Goal: Register for event/course

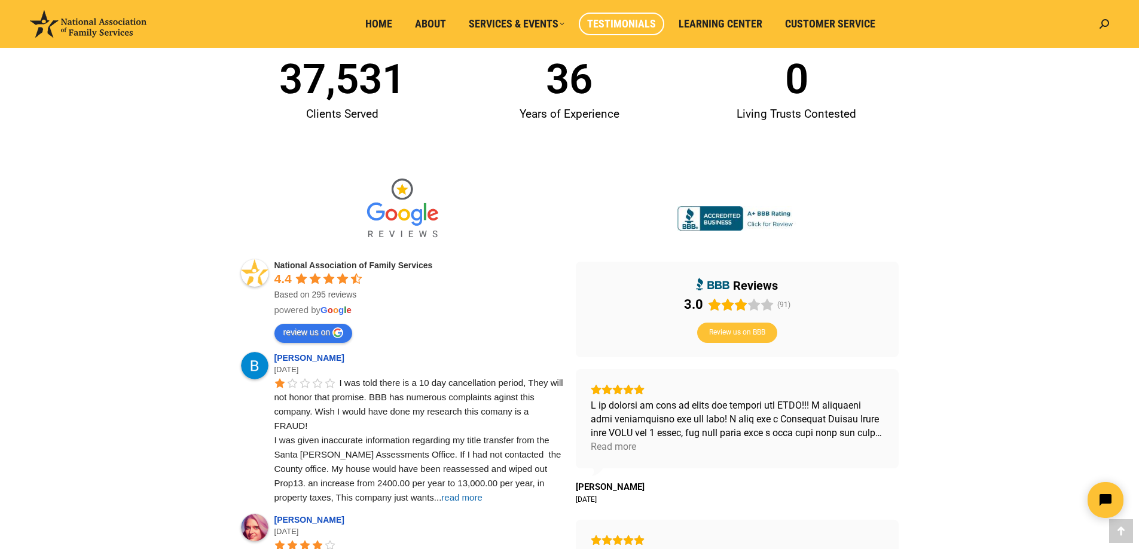
scroll to position [239, 0]
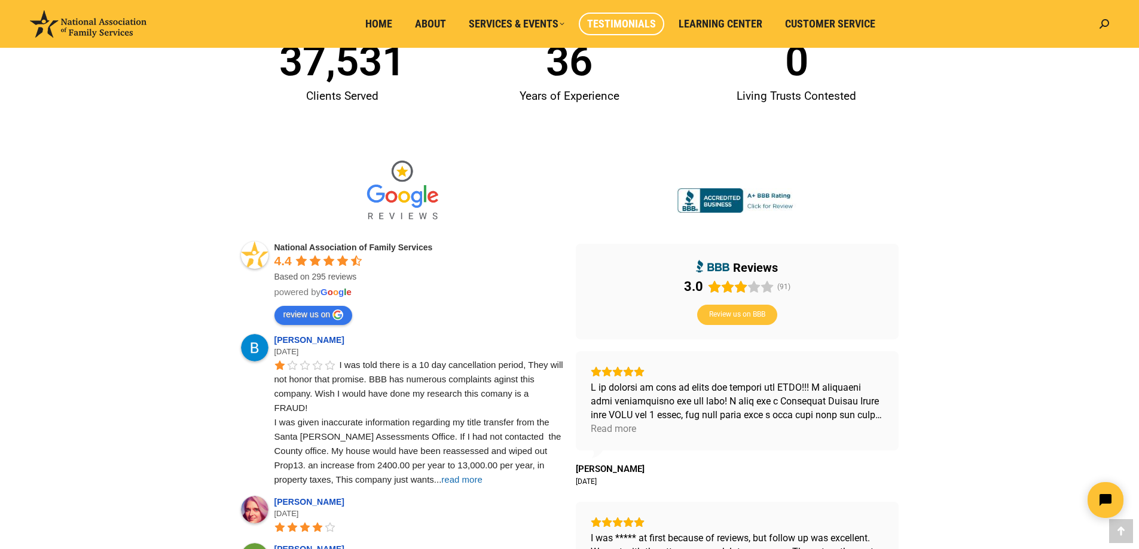
click at [441, 480] on span "read more" at bounding box center [461, 480] width 41 height 10
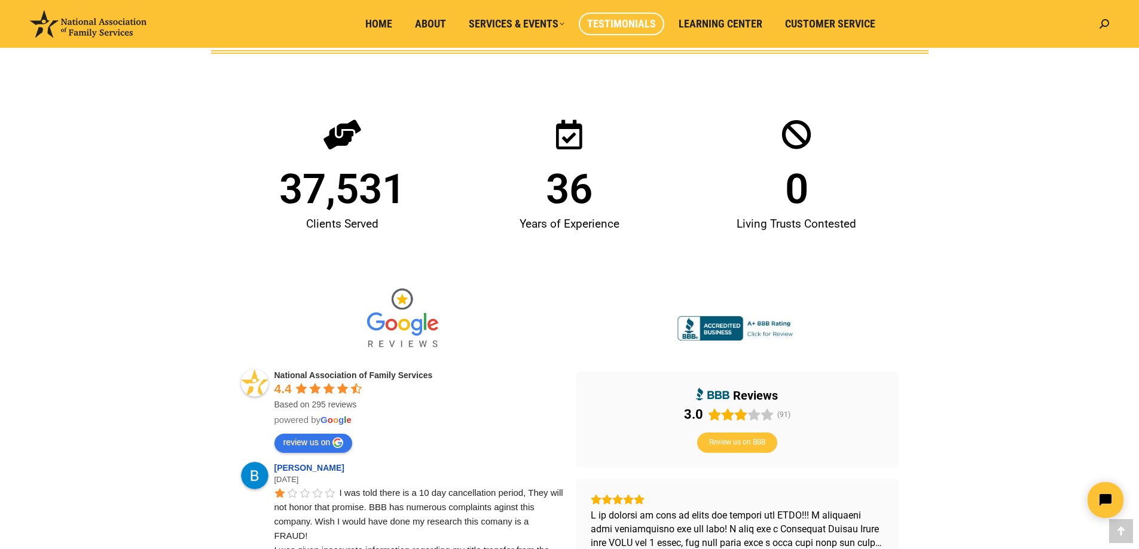
scroll to position [0, 0]
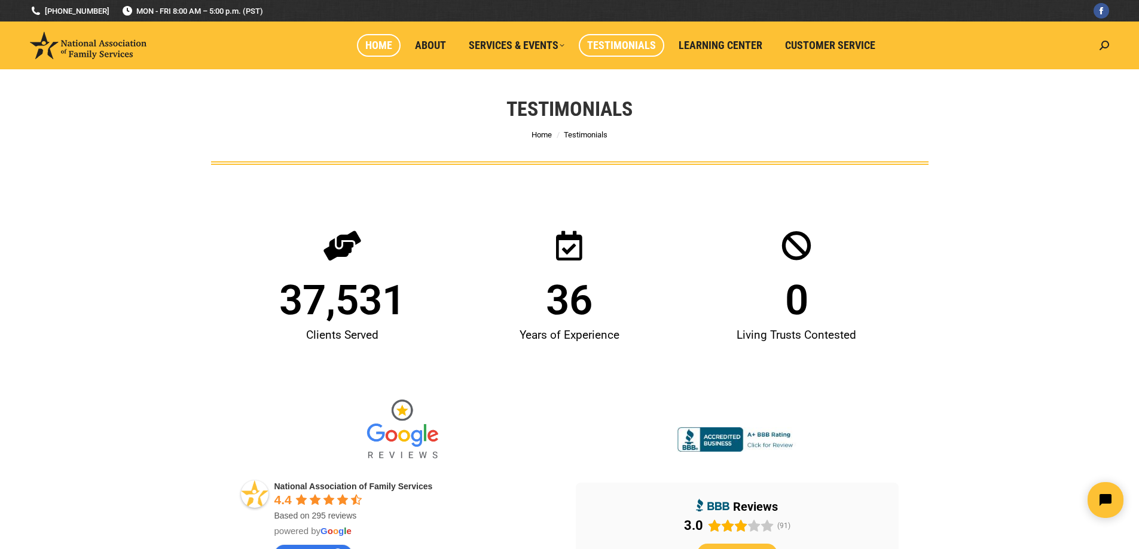
click at [377, 51] on span "Home" at bounding box center [378, 45] width 27 height 13
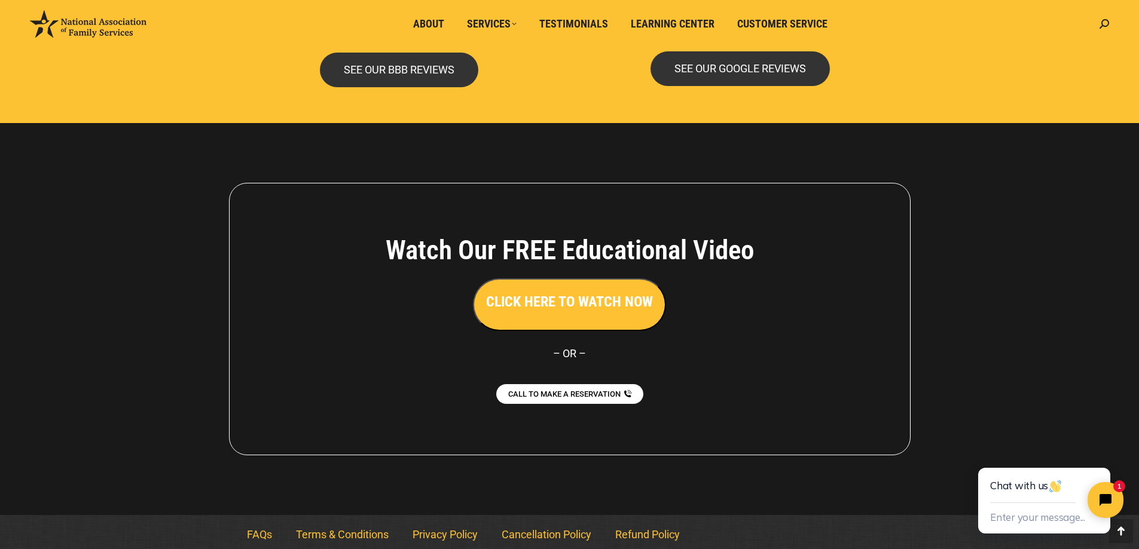
scroll to position [2591, 0]
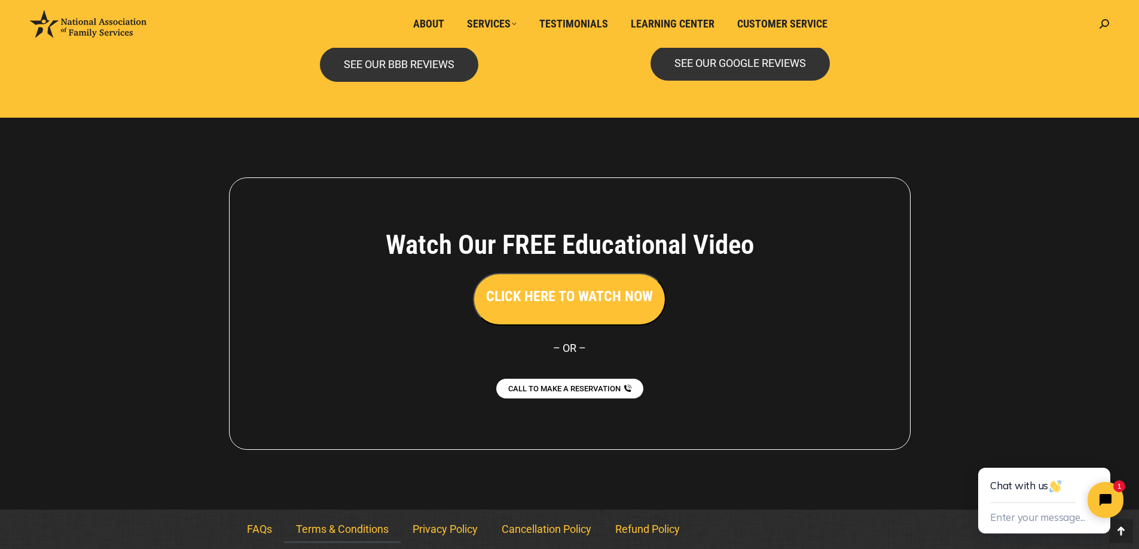
click at [347, 533] on link "Terms & Conditions" at bounding box center [342, 530] width 117 height 28
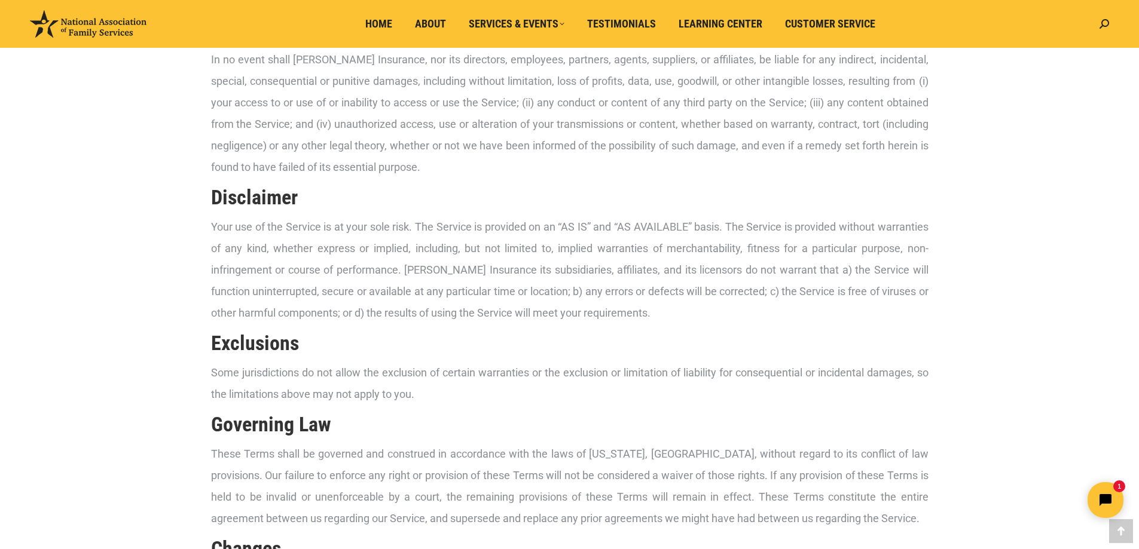
scroll to position [1614, 0]
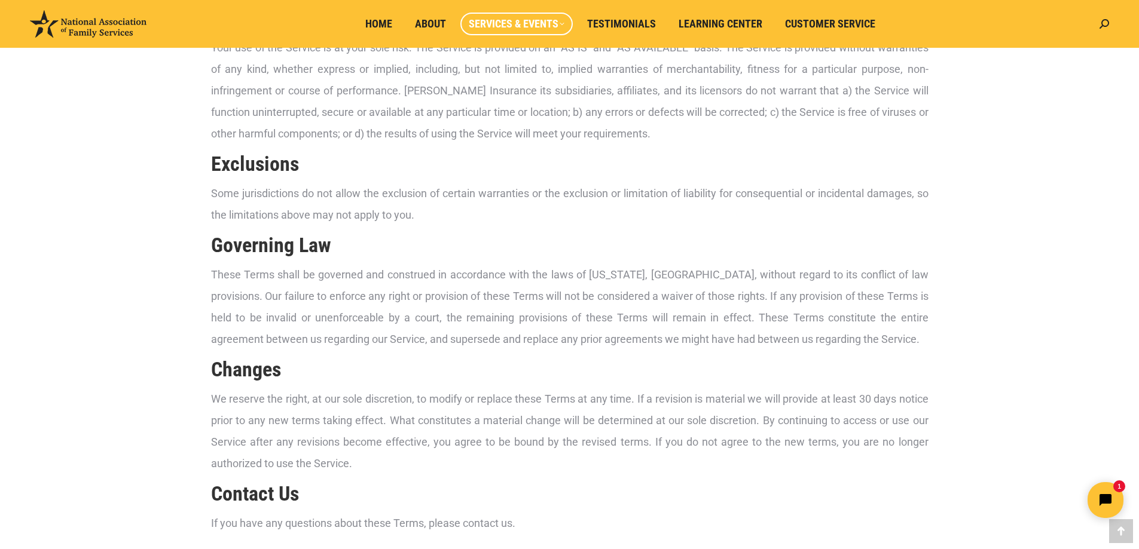
click at [506, 27] on span "Services & Events" at bounding box center [517, 23] width 96 height 13
click at [536, 128] on span "Live Seminar Events" at bounding box center [506, 128] width 69 height 11
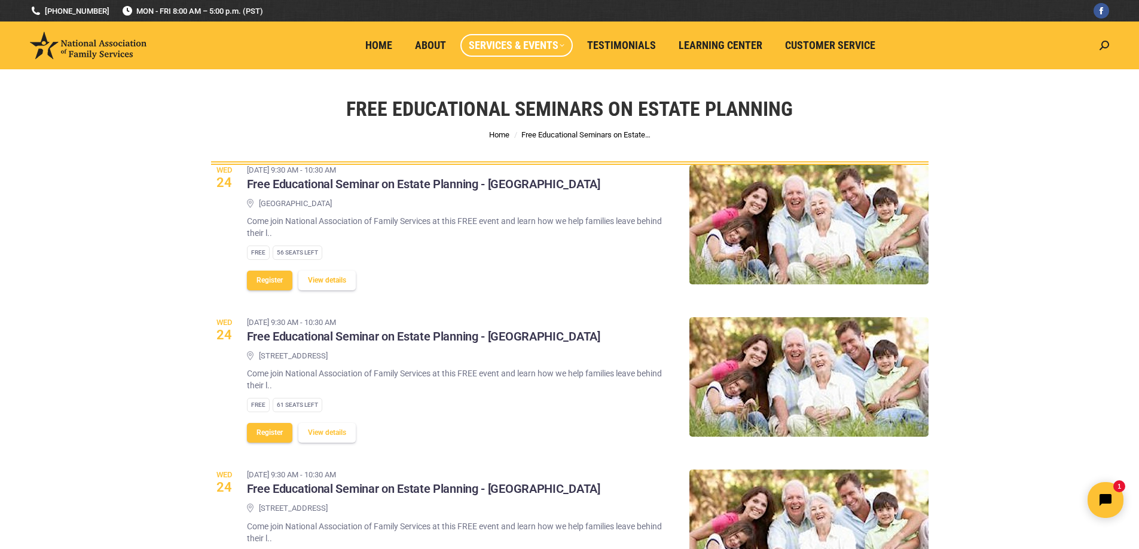
click at [344, 279] on button "View details" at bounding box center [326, 281] width 57 height 20
